Goal: Information Seeking & Learning: Learn about a topic

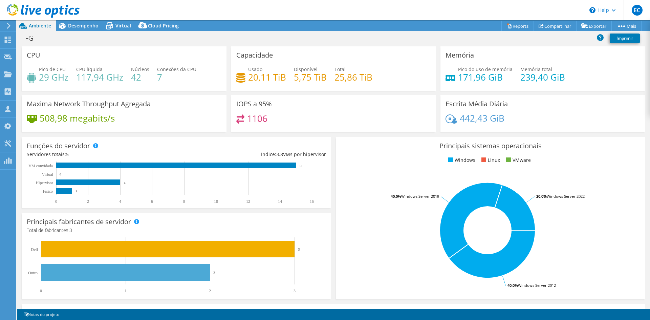
select select "USD"
click at [91, 26] on span "Desempenho" at bounding box center [83, 25] width 30 height 6
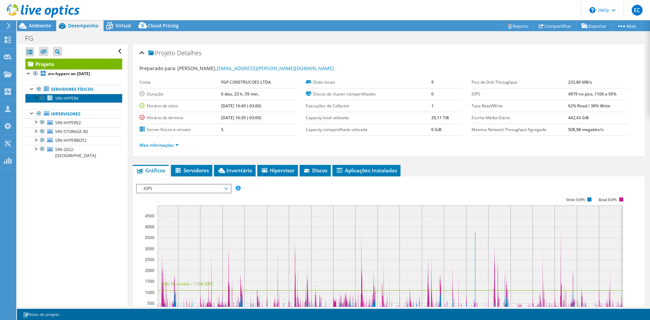
click at [69, 100] on span "SRV-HYPERV" at bounding box center [66, 98] width 23 height 6
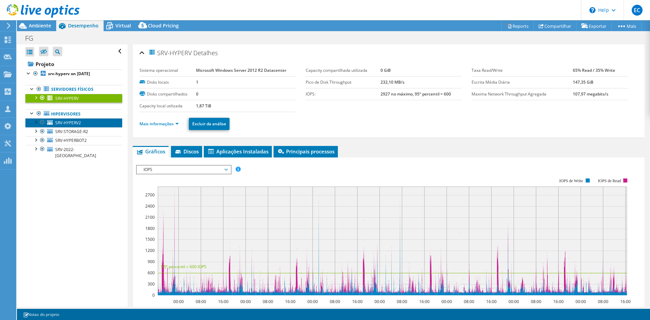
click at [60, 121] on span "SRV-HYPERV2" at bounding box center [68, 123] width 26 height 6
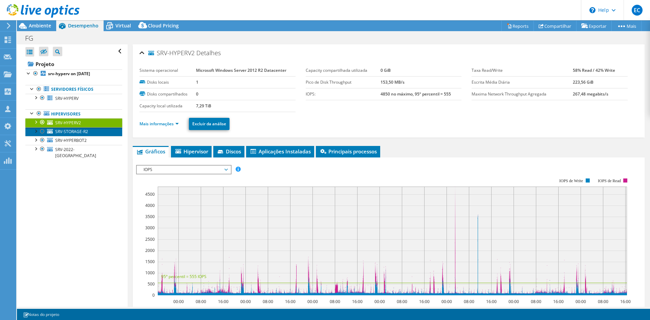
click at [62, 129] on span "SRV-STORAGE-R2" at bounding box center [71, 132] width 33 height 6
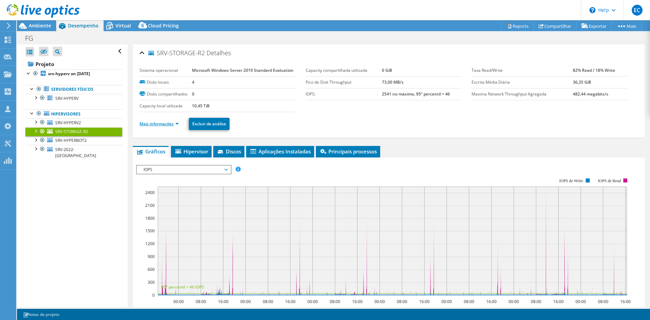
click at [164, 125] on link "Mais informações" at bounding box center [158, 124] width 39 height 6
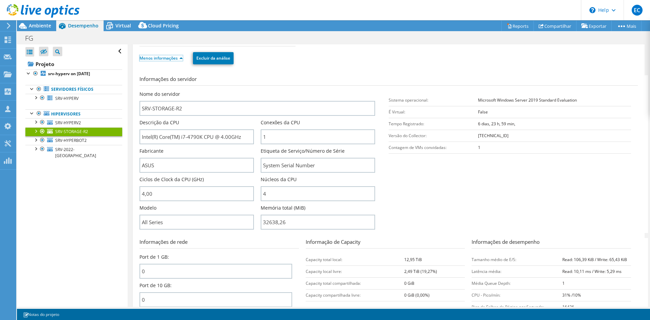
scroll to position [68, 0]
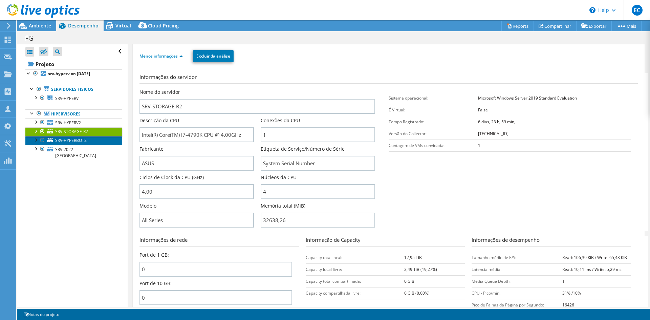
click at [72, 138] on span "SRV-HYPERBOT2" at bounding box center [70, 140] width 31 height 6
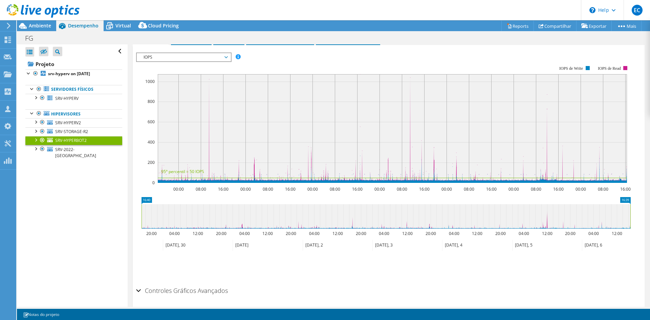
scroll to position [0, 0]
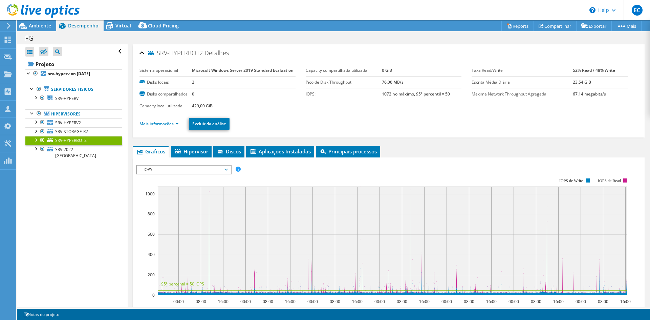
click at [171, 128] on ul "Mais informações Excluir da análise" at bounding box center [388, 123] width 498 height 14
click at [176, 126] on link "Mais informações" at bounding box center [158, 124] width 39 height 6
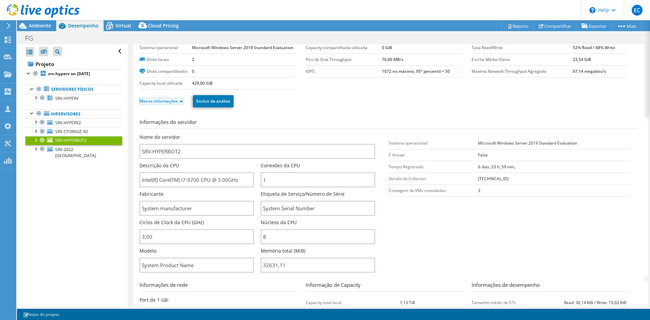
scroll to position [34, 0]
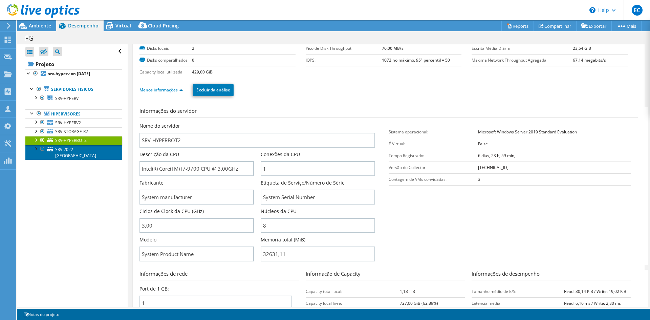
click at [62, 149] on span "SRV-2022-[GEOGRAPHIC_DATA]" at bounding box center [75, 153] width 41 height 12
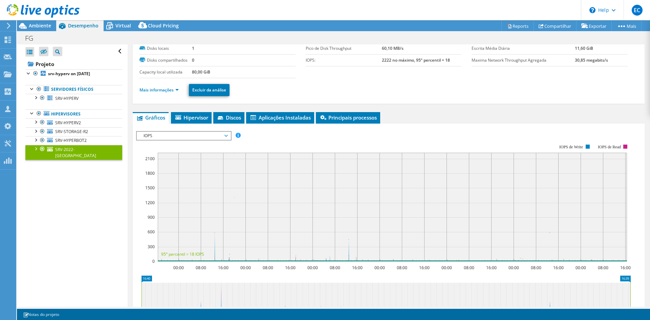
click at [174, 85] on ul "Mais informações Excluir da análise" at bounding box center [388, 89] width 498 height 14
click at [174, 90] on link "Mais informações" at bounding box center [158, 90] width 39 height 6
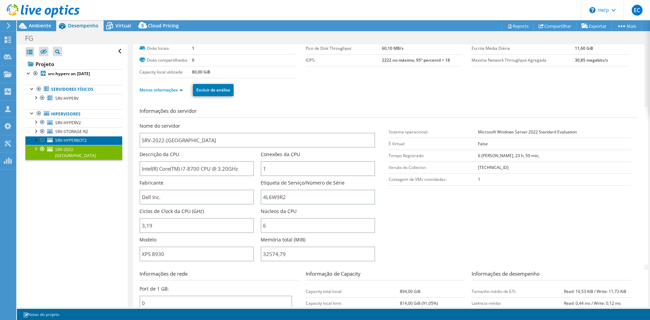
click at [76, 139] on span "SRV-HYPERBOT2" at bounding box center [70, 140] width 31 height 6
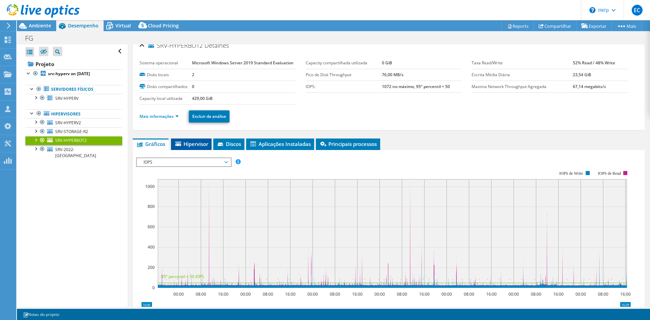
scroll to position [0, 0]
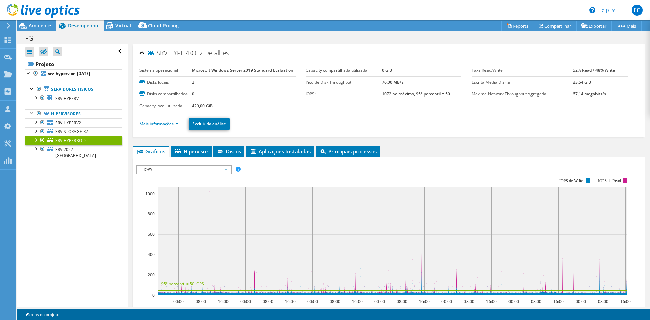
click at [219, 69] on b "Microsoft Windows Server 2019 Standard Evaluation" at bounding box center [243, 70] width 102 height 6
copy tbody "Microsoft Windows Server 2019 Standard Evaluation"
click at [78, 195] on div "Abrir Todos Fechar Todos Ocultar nós excluídos Filtro de árvore do projeto" at bounding box center [72, 175] width 110 height 262
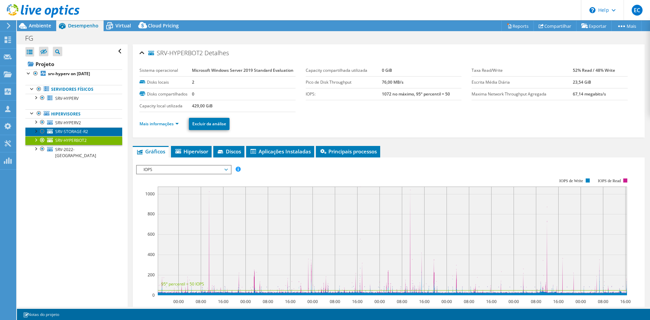
click at [87, 131] on span "SRV-STORAGE-R2" at bounding box center [71, 132] width 33 height 6
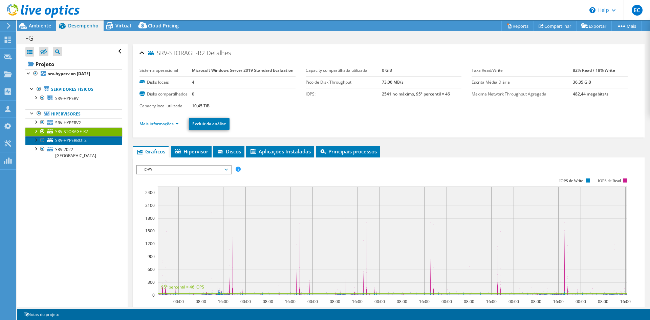
click at [82, 139] on span "SRV-HYPERBOT2" at bounding box center [70, 140] width 31 height 6
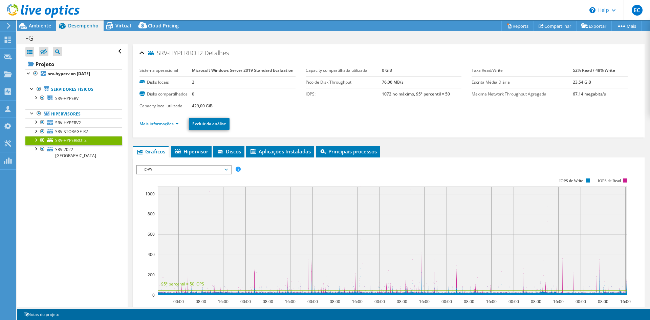
click at [228, 70] on b "Microsoft Windows Server 2019 Standard Evaluation" at bounding box center [243, 70] width 102 height 6
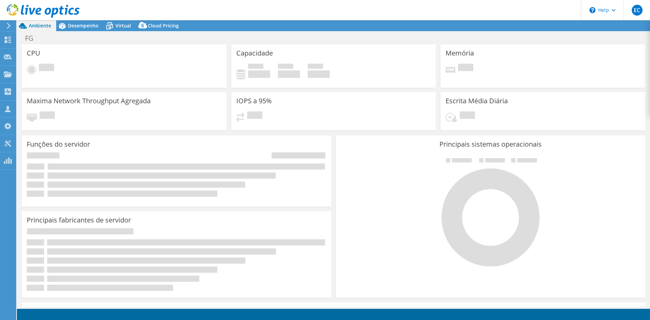
select select "USD"
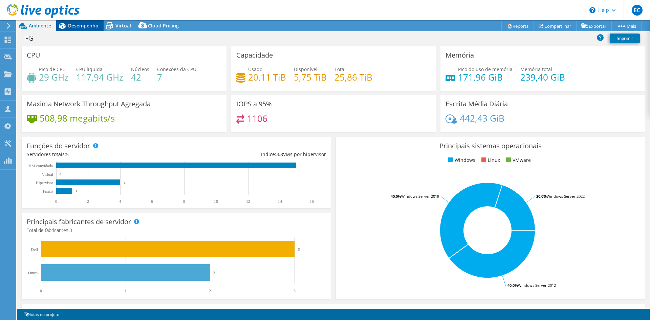
click at [87, 27] on span "Desempenho" at bounding box center [83, 25] width 30 height 6
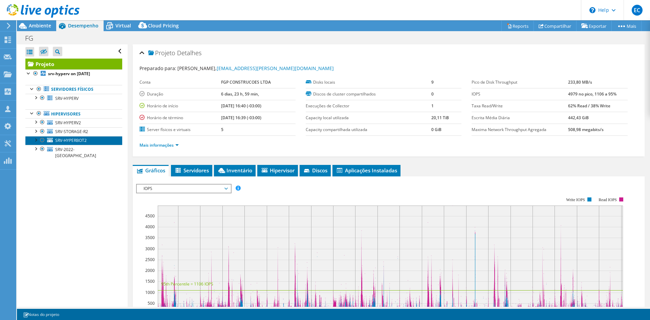
click at [73, 139] on span "SRV-HYPERBOT2" at bounding box center [70, 140] width 31 height 6
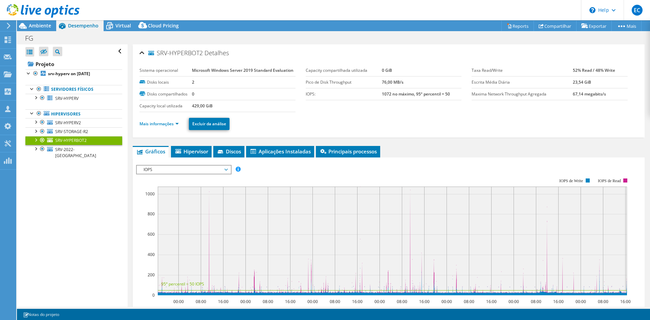
click at [199, 56] on span "SRV-HYPERBOT2" at bounding box center [175, 53] width 54 height 7
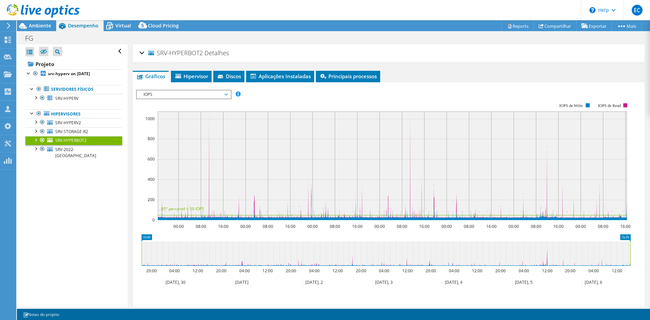
drag, startPoint x: 203, startPoint y: 55, endPoint x: 157, endPoint y: 55, distance: 45.7
click at [157, 55] on h2 "SRV-HYPERBOT2 Detalhes" at bounding box center [183, 53] width 89 height 14
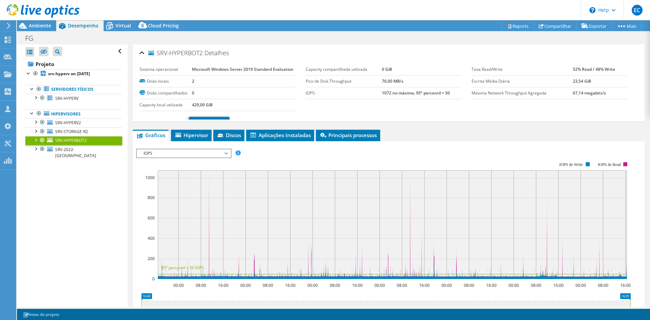
copy span "SRV-HYPERBOT2"
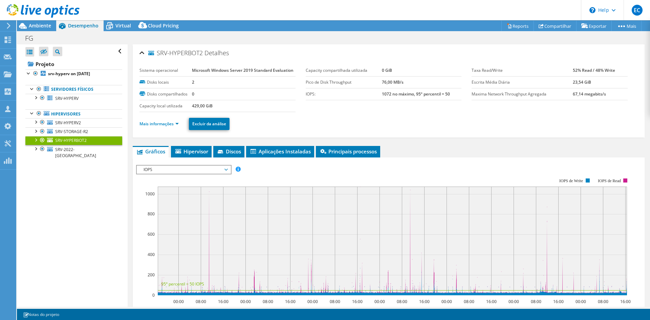
click at [213, 68] on b "Microsoft Windows Server 2019 Standard Evaluation" at bounding box center [243, 70] width 102 height 6
copy tbody "Microsoft Windows Server 2019 Standard Evaluation"
click at [176, 122] on link "Mais informações" at bounding box center [158, 124] width 39 height 6
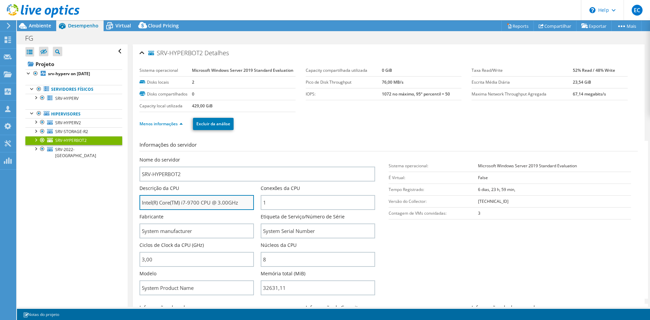
click at [181, 204] on input "Intel(R) Core(TM) i7-9700 CPU @ 3.00GHz" at bounding box center [196, 202] width 114 height 15
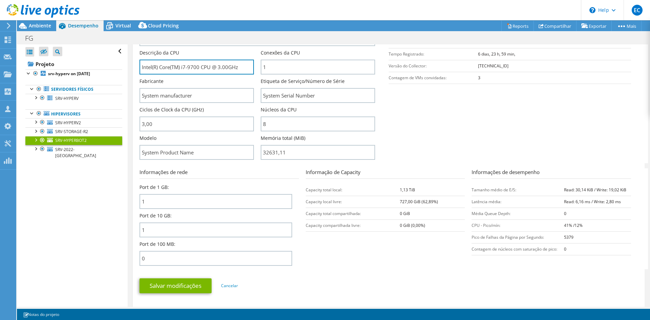
scroll to position [271, 0]
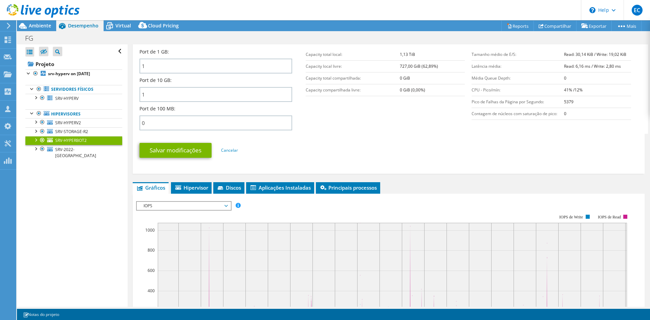
click at [194, 203] on span "IOPS" at bounding box center [183, 206] width 87 height 8
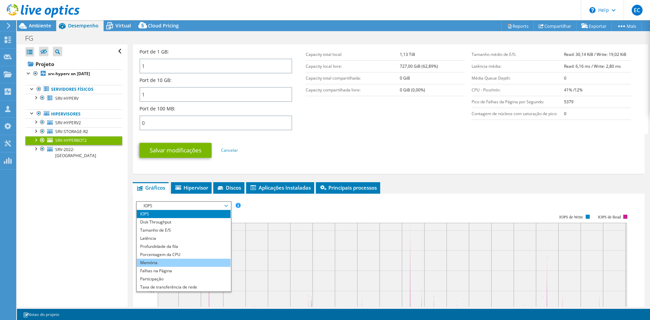
click at [176, 261] on li "Memória" at bounding box center [184, 263] width 94 height 8
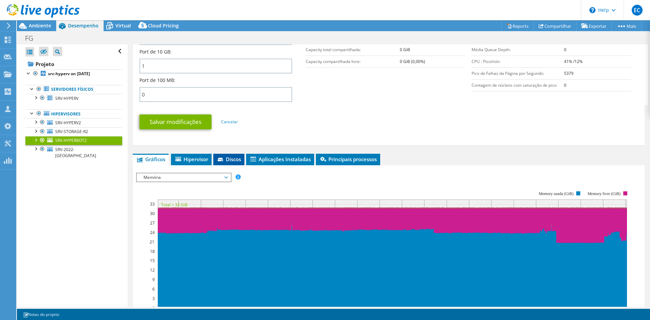
scroll to position [305, 0]
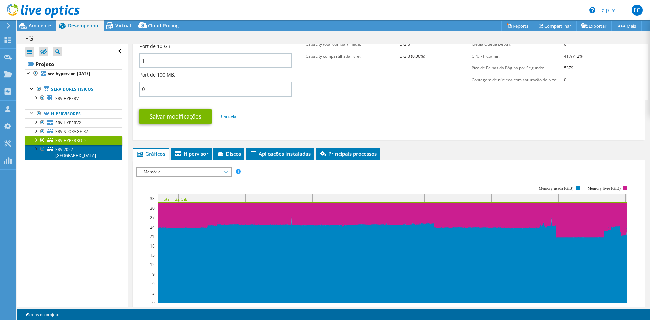
click at [63, 150] on span "SRV-2022-[GEOGRAPHIC_DATA]" at bounding box center [75, 153] width 41 height 12
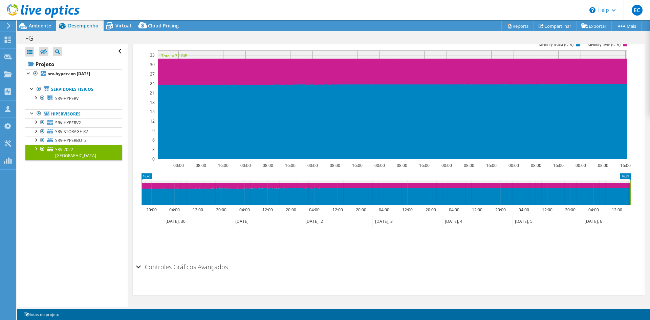
scroll to position [0, 0]
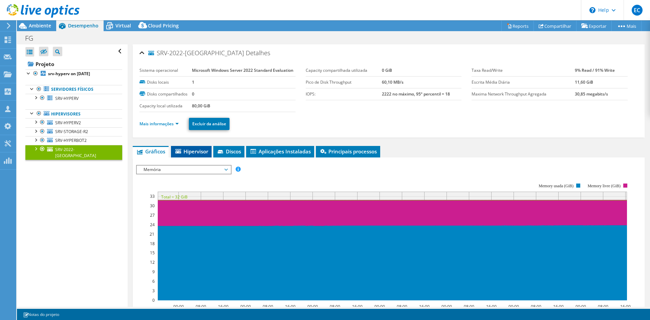
click at [189, 149] on span "Hipervisor" at bounding box center [191, 151] width 34 height 7
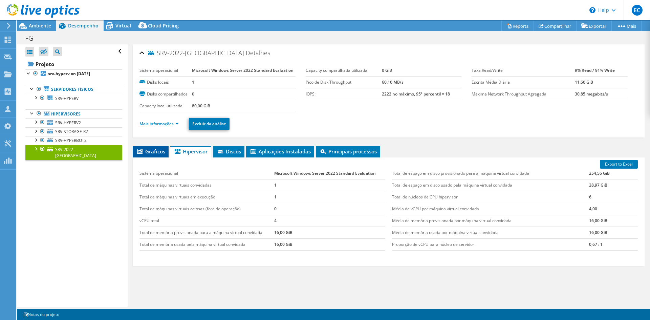
click at [146, 156] on li "Gráficos" at bounding box center [151, 152] width 36 height 12
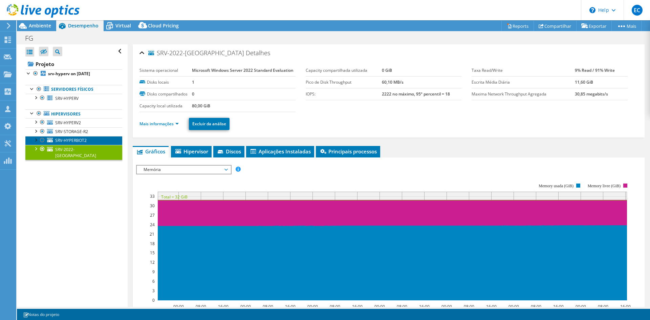
click at [77, 137] on link "SRV-HYPERBOT2" at bounding box center [73, 140] width 97 height 9
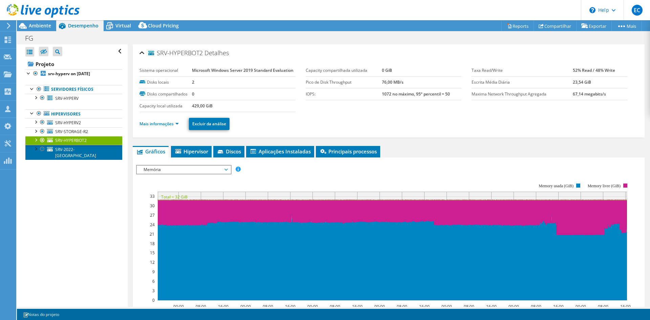
click at [75, 146] on link "SRV-2022-[GEOGRAPHIC_DATA]" at bounding box center [73, 152] width 97 height 15
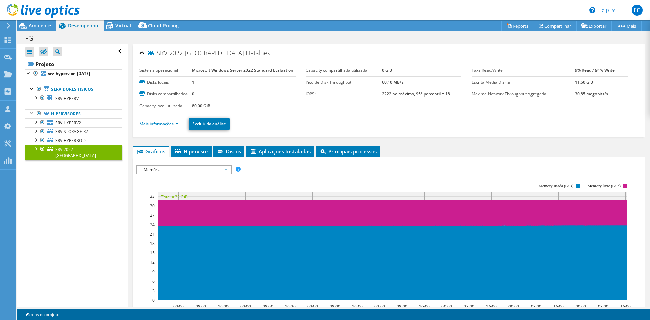
click at [255, 68] on b "Microsoft Windows Server 2022 Standard Evaluation" at bounding box center [243, 70] width 102 height 6
click at [170, 126] on link "Mais informações" at bounding box center [158, 124] width 39 height 6
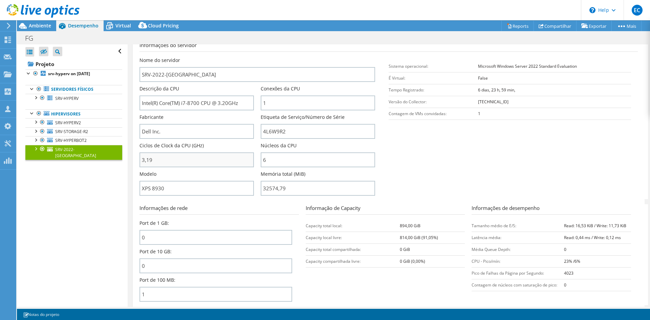
scroll to position [102, 0]
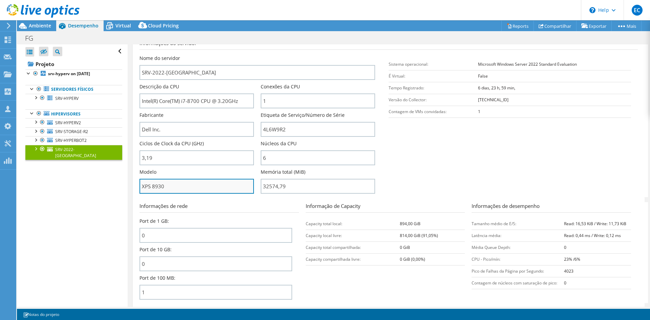
click at [169, 189] on input "XPS 8930" at bounding box center [196, 186] width 114 height 15
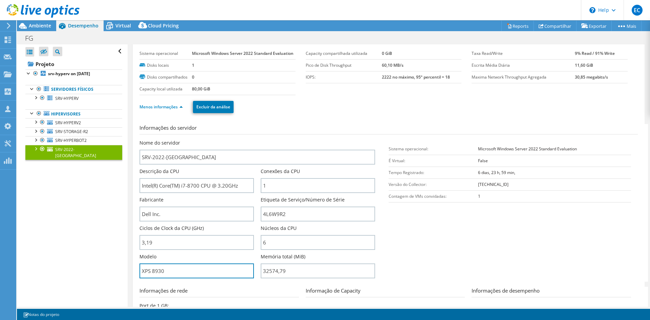
scroll to position [0, 0]
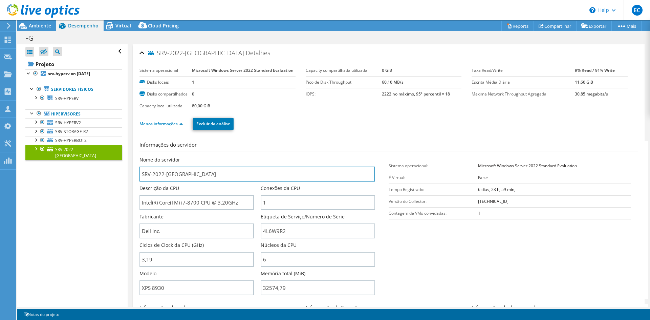
drag, startPoint x: 176, startPoint y: 173, endPoint x: 120, endPoint y: 172, distance: 56.5
click at [120, 172] on div "Abrir Todos Fechar Todos Ocultar nós excluídos Filtro de árvore do projeto" at bounding box center [333, 175] width 633 height 262
